Goal: Navigation & Orientation: Find specific page/section

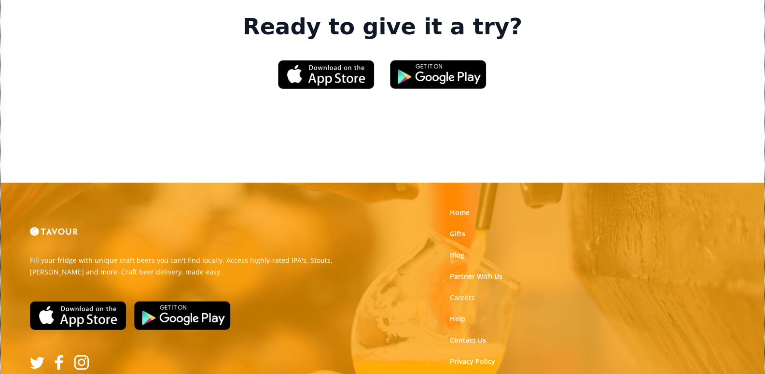
scroll to position [1548, 0]
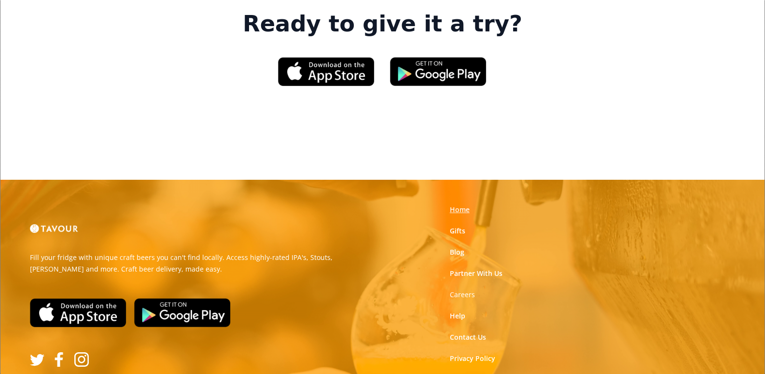
click at [453, 205] on link "Home" at bounding box center [460, 210] width 20 height 10
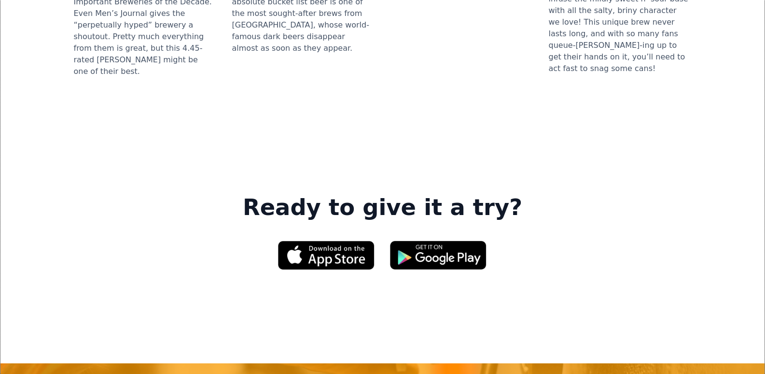
scroll to position [1548, 0]
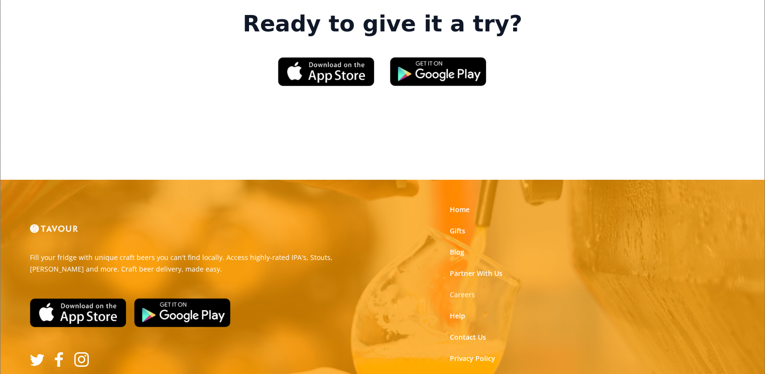
drag, startPoint x: 431, startPoint y: 186, endPoint x: 445, endPoint y: 193, distance: 15.1
click at [465, 269] on link "Partner With Us" at bounding box center [476, 274] width 53 height 10
click at [472, 332] on link "Contact Us" at bounding box center [468, 337] width 36 height 10
